Goal: Transaction & Acquisition: Purchase product/service

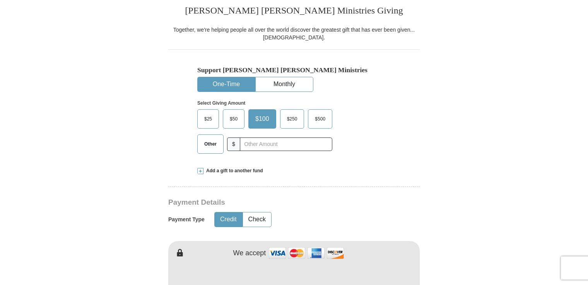
scroll to position [196, 0]
click at [232, 115] on span "$50" at bounding box center [233, 119] width 15 height 12
click at [0, 0] on input "$50" at bounding box center [0, 0] width 0 height 0
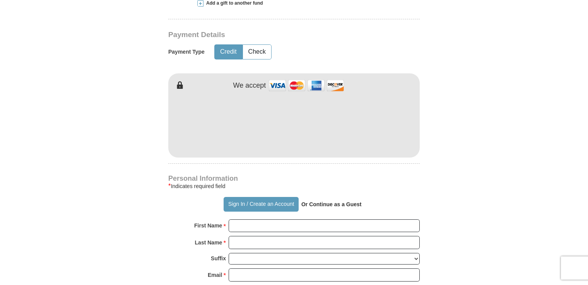
scroll to position [369, 0]
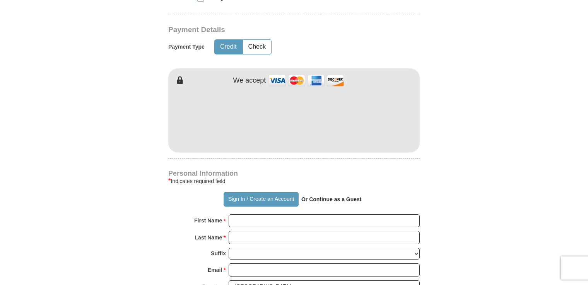
click at [413, 203] on div "Sign In / Create an Account Or Continue as a Guest" at bounding box center [293, 199] width 251 height 15
click at [244, 223] on input "First Name *" at bounding box center [324, 221] width 191 height 13
type input "[PERSON_NAME]"
type input "Padiernos"
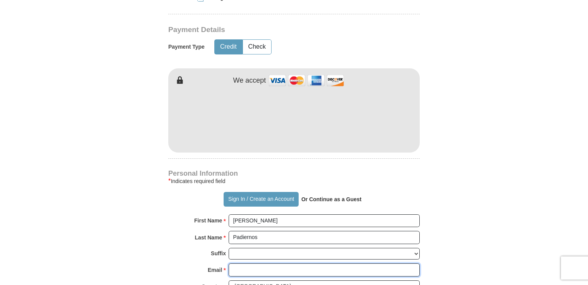
type input "[EMAIL_ADDRESS][DOMAIN_NAME]"
type input "[STREET_ADDRESS]"
type input "[PERSON_NAME]"
select select "MI"
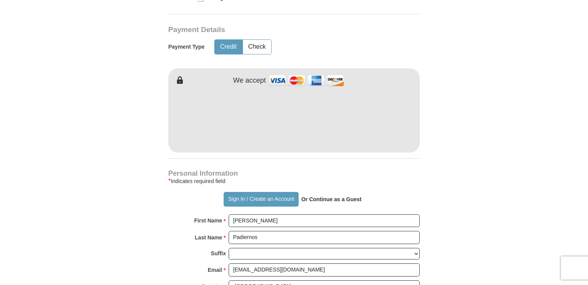
type input "48089"
type input "[PHONE_NUMBER]"
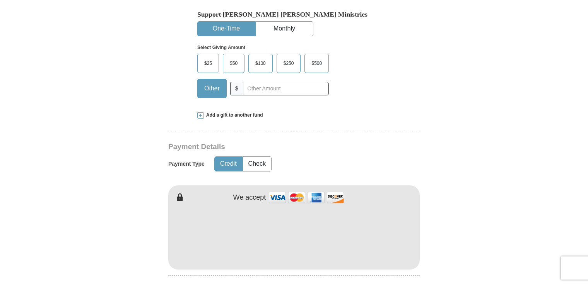
scroll to position [225, 0]
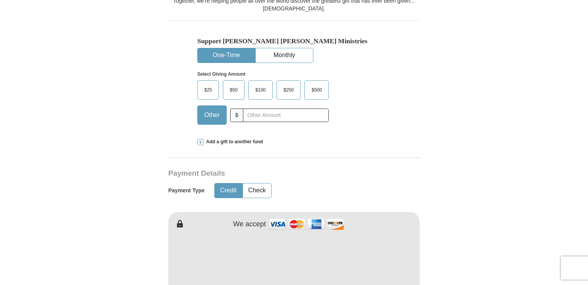
click at [237, 90] on span "$50" at bounding box center [233, 90] width 15 height 12
click at [0, 0] on input "$50" at bounding box center [0, 0] width 0 height 0
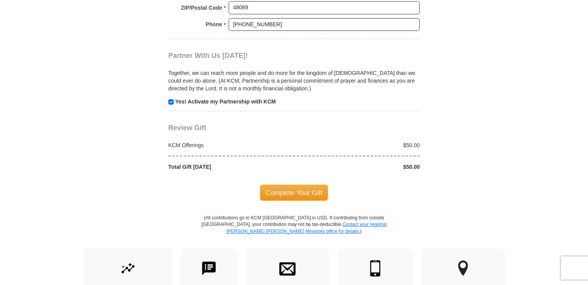
scroll to position [740, 0]
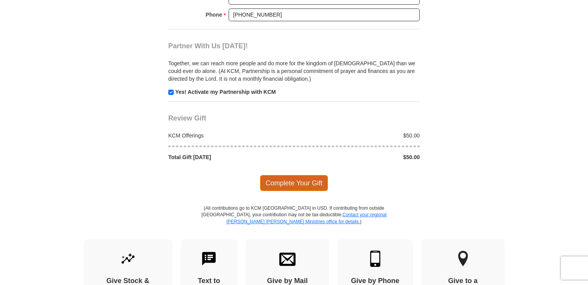
click at [300, 182] on span "Complete Your Gift" at bounding box center [294, 183] width 68 height 16
